Goal: Navigation & Orientation: Find specific page/section

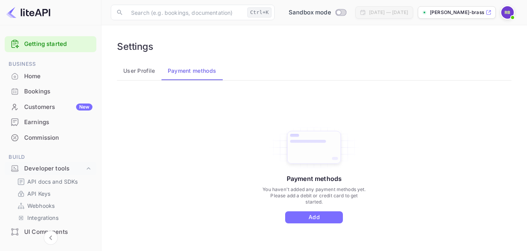
click at [60, 49] on div "Getting started" at bounding box center [51, 44] width 92 height 16
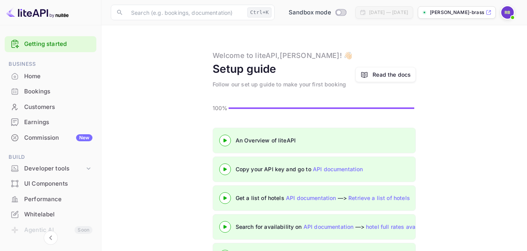
click at [226, 140] on icon at bounding box center [224, 141] width 27 height 4
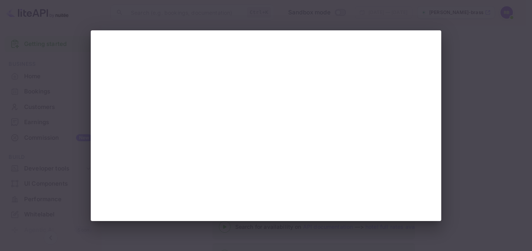
click at [481, 126] on div at bounding box center [266, 125] width 532 height 251
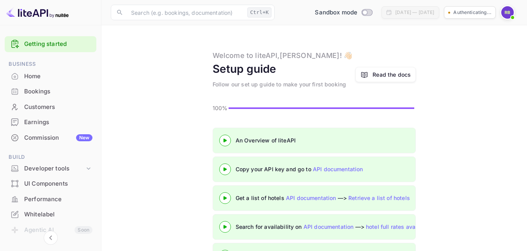
click at [223, 171] on icon at bounding box center [224, 170] width 27 height 4
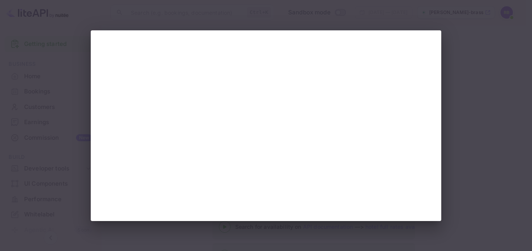
click at [500, 153] on div at bounding box center [266, 125] width 532 height 251
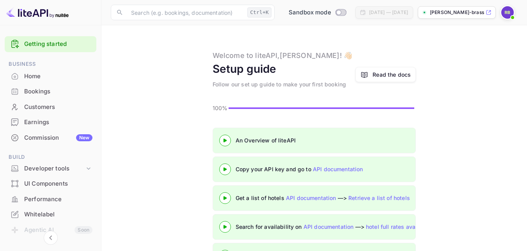
click at [225, 200] on icon at bounding box center [224, 198] width 27 height 4
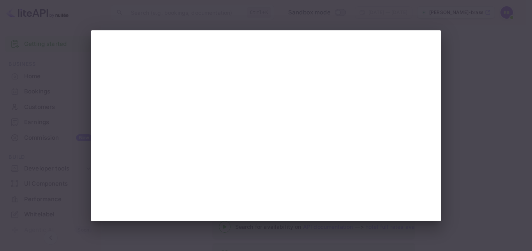
click at [483, 138] on div at bounding box center [266, 125] width 532 height 251
click at [461, 135] on div at bounding box center [266, 125] width 532 height 251
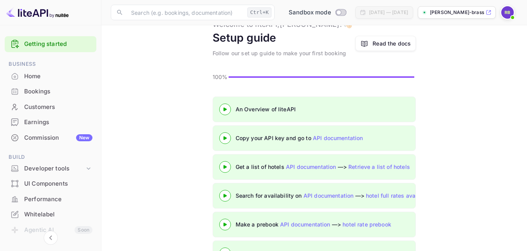
scroll to position [59, 0]
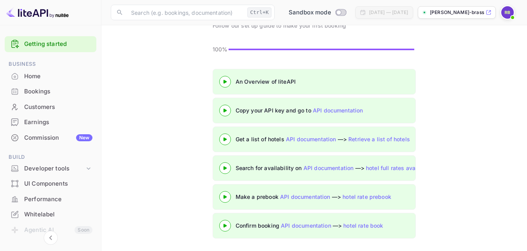
click at [227, 167] on icon at bounding box center [224, 168] width 27 height 4
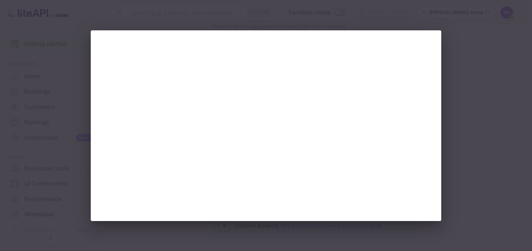
click at [449, 136] on div at bounding box center [266, 125] width 532 height 251
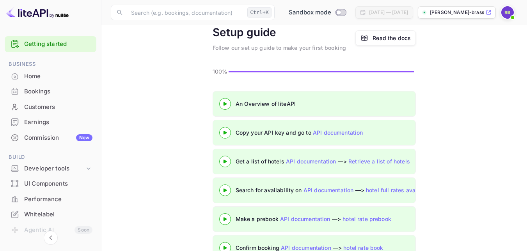
scroll to position [59, 0]
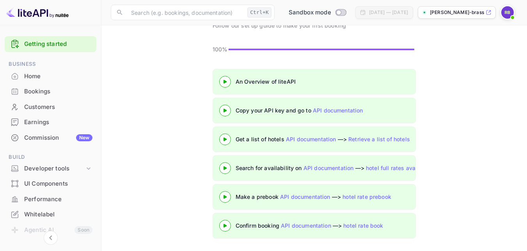
click at [42, 80] on div "Home" at bounding box center [58, 76] width 68 height 9
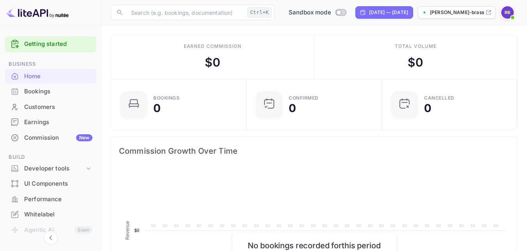
scroll to position [121, 125]
click at [504, 15] on img at bounding box center [507, 12] width 12 height 12
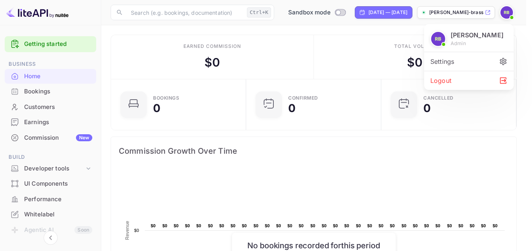
click at [468, 62] on div "Settings" at bounding box center [469, 61] width 90 height 19
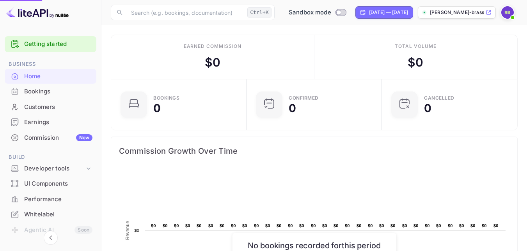
scroll to position [6, 6]
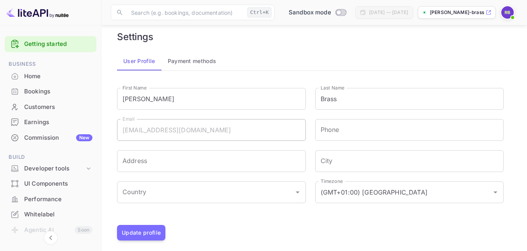
scroll to position [15, 0]
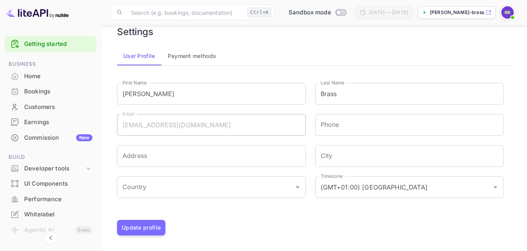
click at [194, 58] on button "Payment methods" at bounding box center [191, 56] width 61 height 19
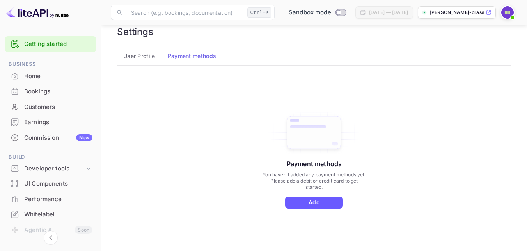
click at [323, 198] on button "Add" at bounding box center [314, 203] width 58 height 12
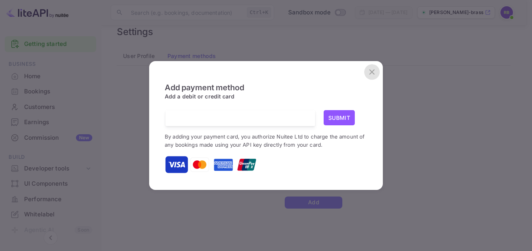
click at [371, 74] on icon "close" at bounding box center [371, 71] width 5 height 5
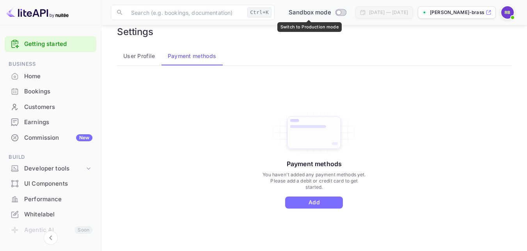
click at [336, 13] on input "Switch to Production mode" at bounding box center [339, 12] width 16 height 5
checkbox input "false"
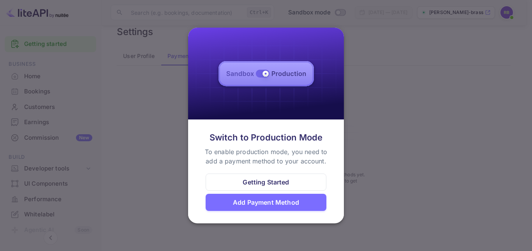
click at [281, 184] on div "Getting Started" at bounding box center [266, 182] width 46 height 9
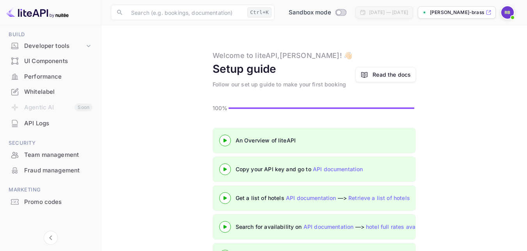
scroll to position [124, 0]
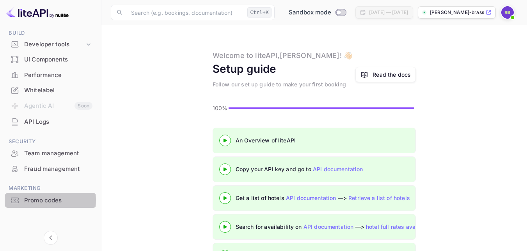
click at [39, 200] on div "Promo codes" at bounding box center [58, 200] width 68 height 9
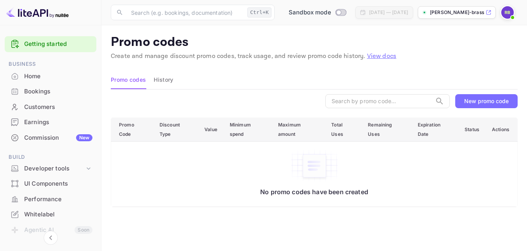
click at [49, 75] on div "Home" at bounding box center [58, 76] width 68 height 9
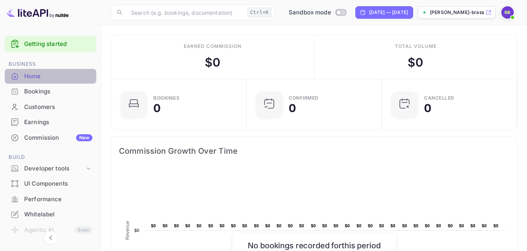
click at [74, 75] on div "Home" at bounding box center [58, 76] width 68 height 9
